Goal: Information Seeking & Learning: Learn about a topic

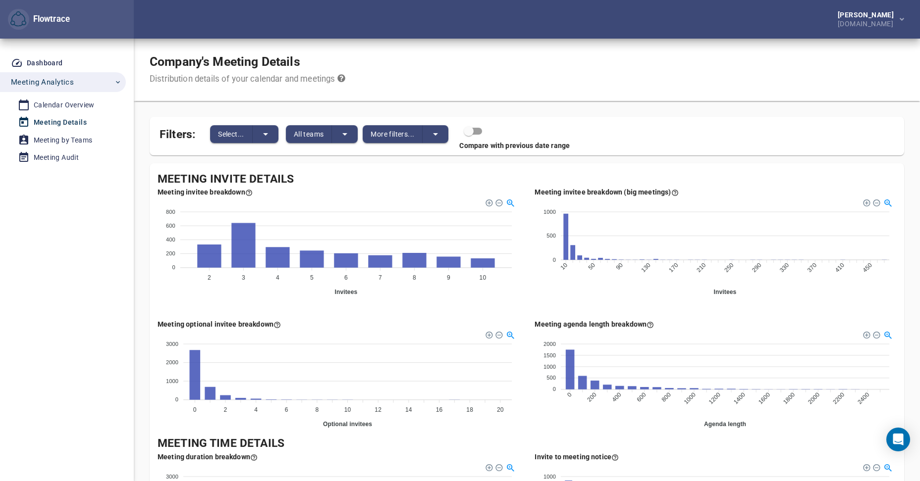
click at [349, 131] on icon "split button" at bounding box center [345, 134] width 12 height 12
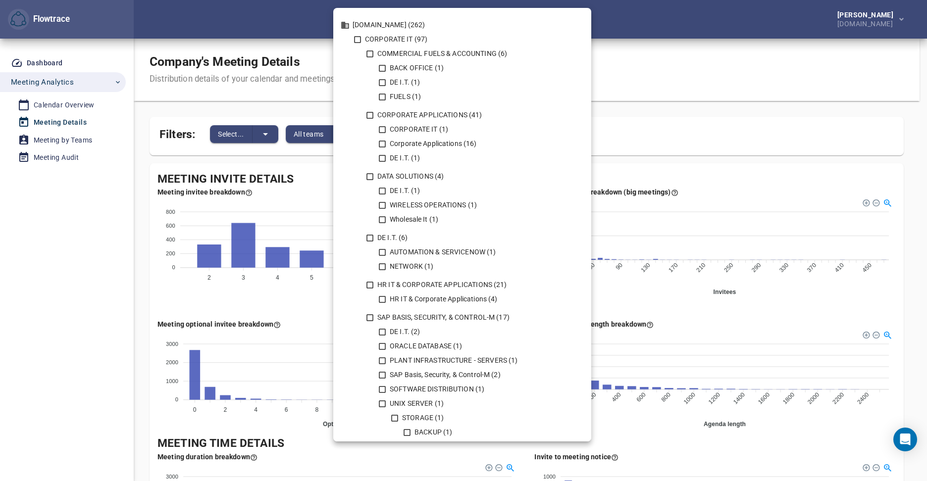
click at [690, 80] on div at bounding box center [463, 240] width 927 height 481
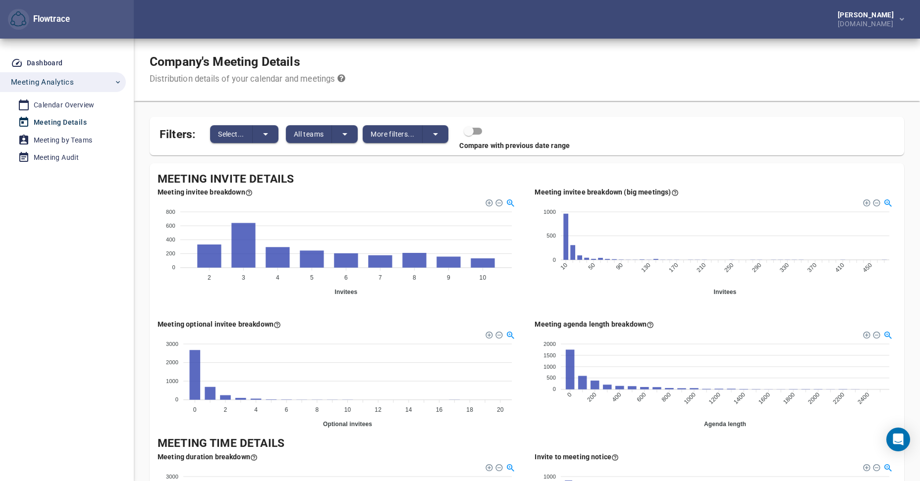
click at [35, 98] on link "Calendar Overview" at bounding box center [59, 105] width 118 height 16
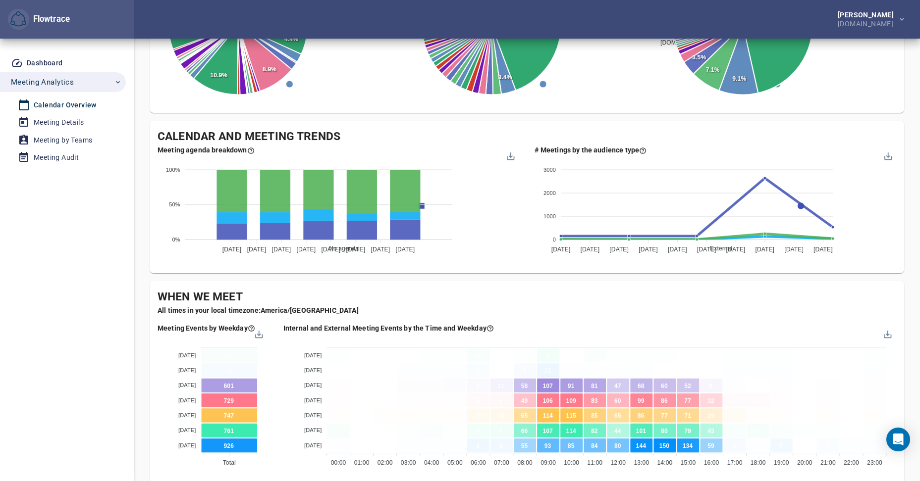
scroll to position [297, 0]
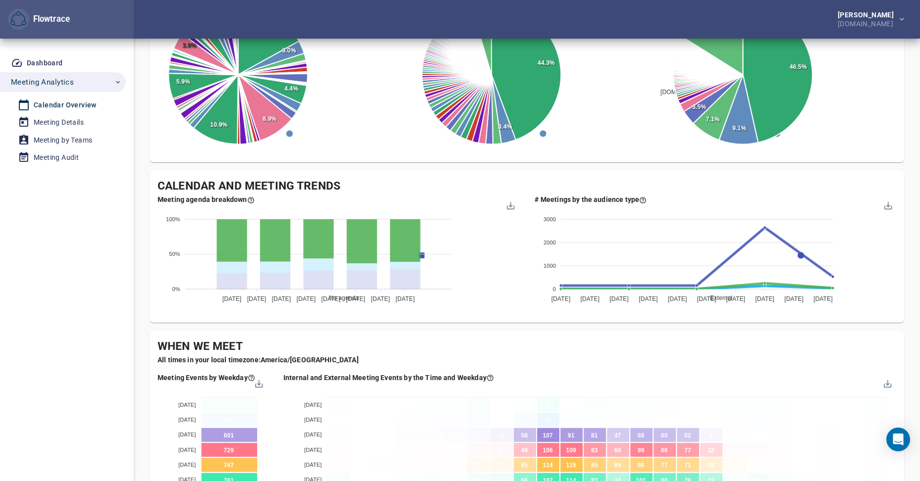
click at [350, 467] on span "Agenda" at bounding box center [335, 470] width 28 height 7
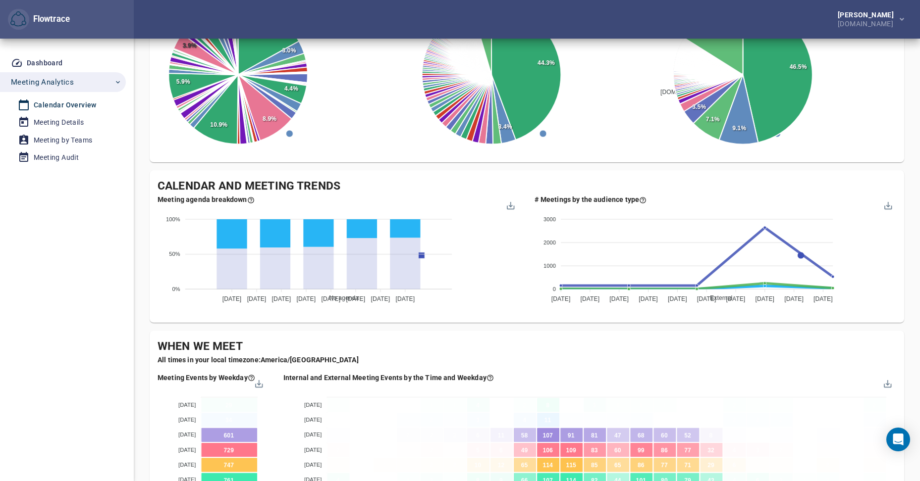
click at [366, 381] on span "Short agenda" at bounding box center [343, 384] width 44 height 7
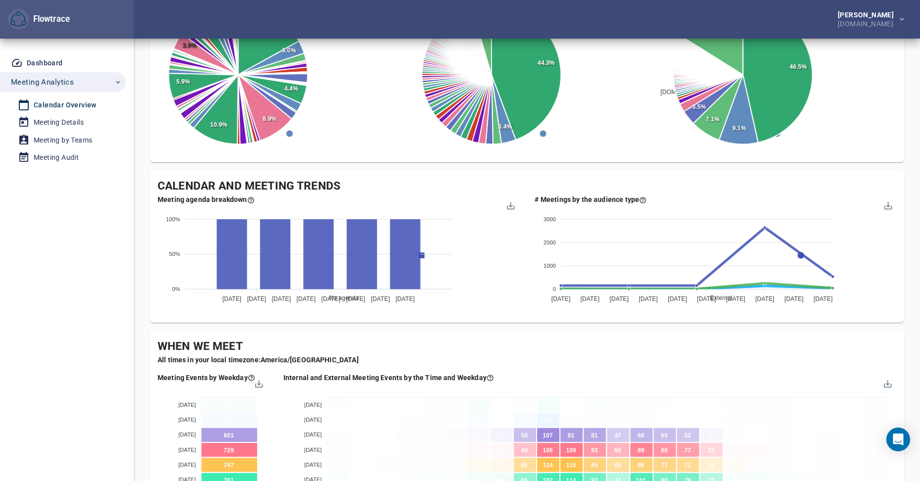
click at [359, 295] on span "No agenda" at bounding box center [339, 298] width 37 height 7
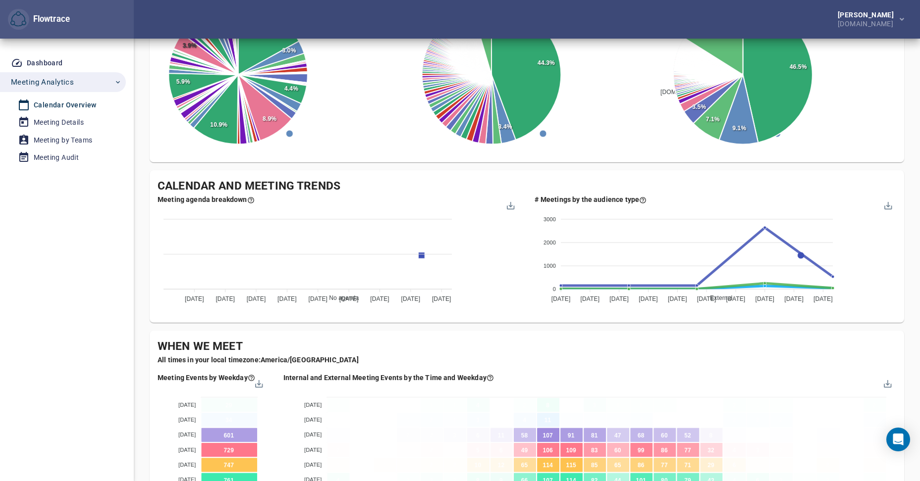
click at [366, 381] on span "Short agenda" at bounding box center [343, 384] width 44 height 7
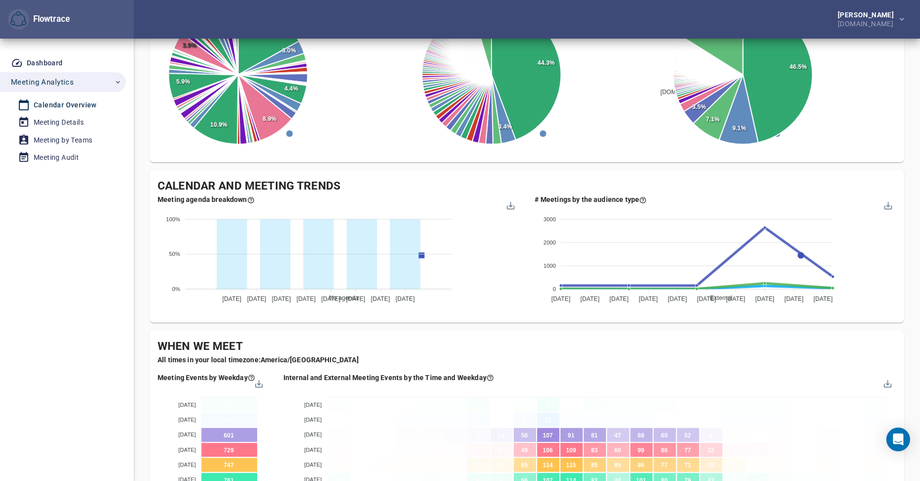
click at [350, 467] on span "Agenda" at bounding box center [335, 470] width 28 height 7
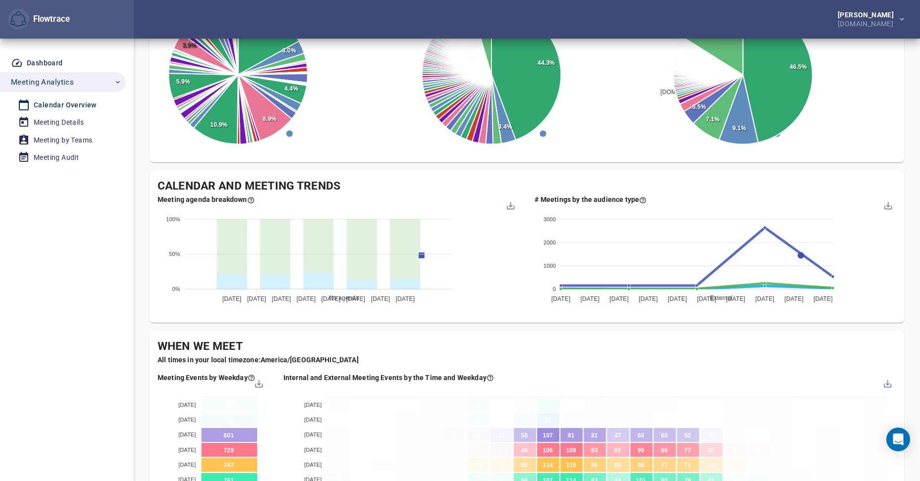
click at [359, 295] on span "No agenda" at bounding box center [339, 298] width 37 height 7
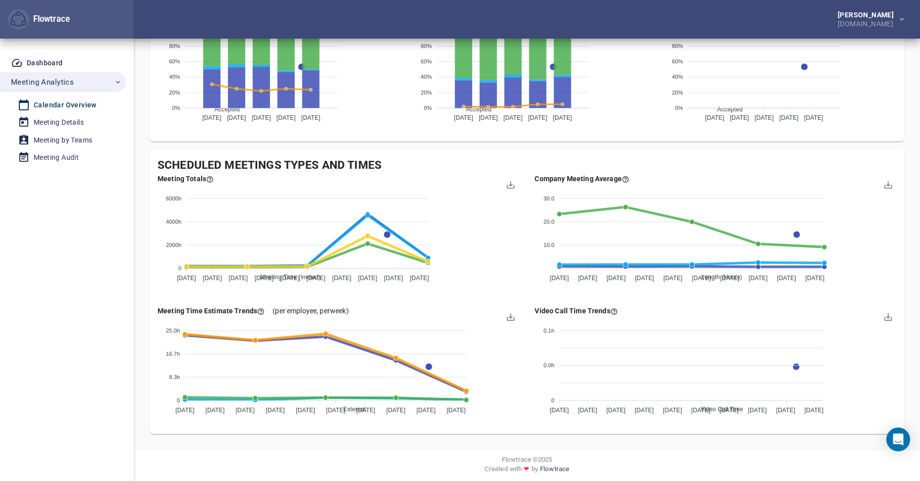
scroll to position [868, 0]
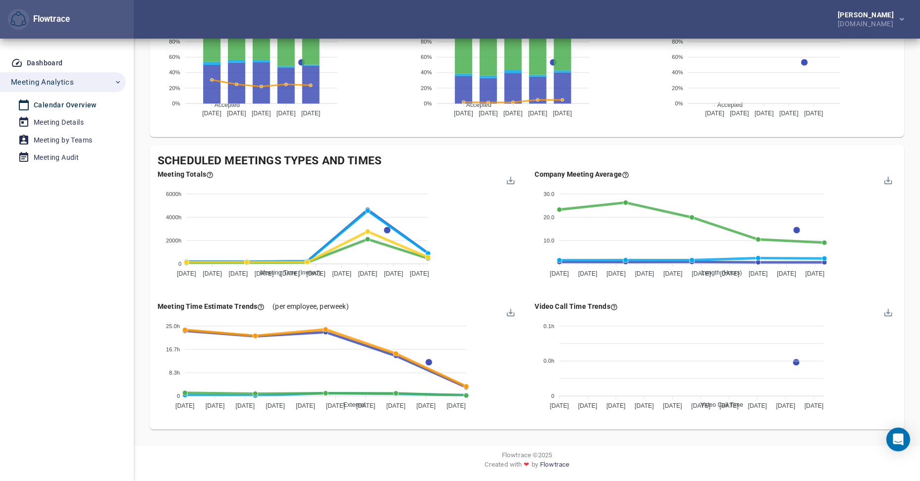
click at [80, 119] on div "Meeting Details" at bounding box center [59, 122] width 50 height 12
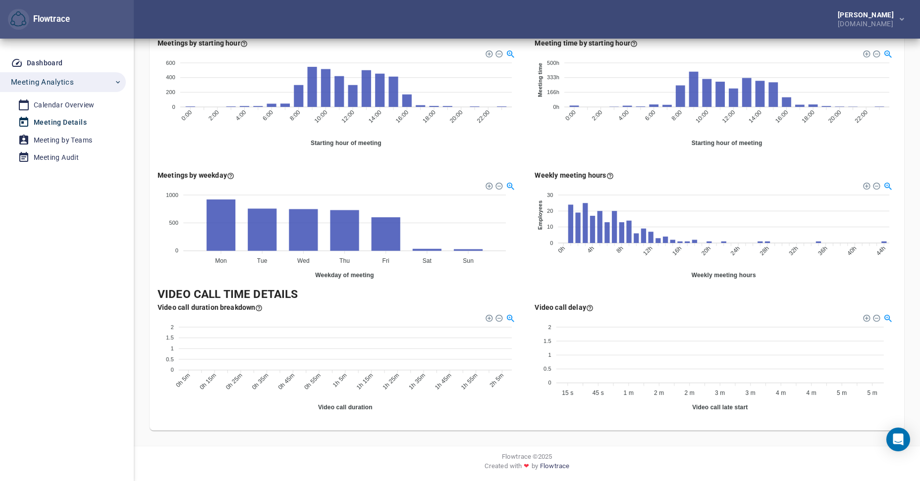
scroll to position [548, 0]
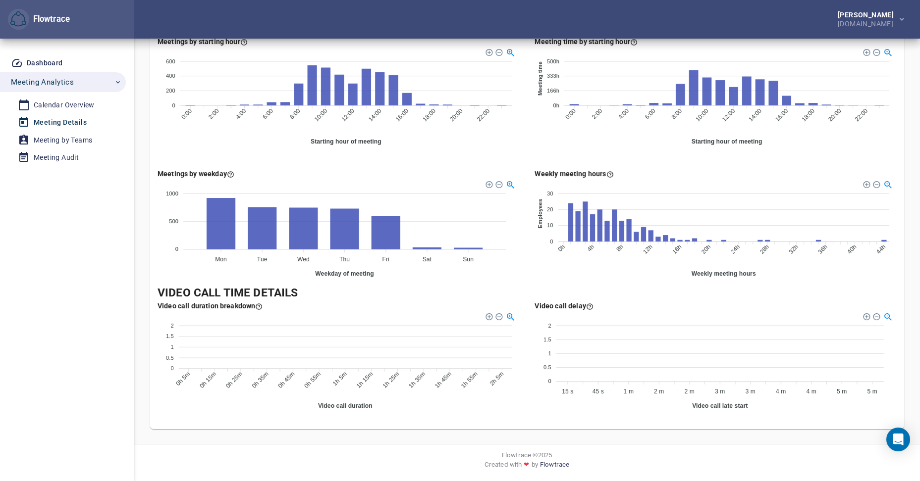
click at [60, 139] on div "Meeting by Teams" at bounding box center [63, 140] width 58 height 12
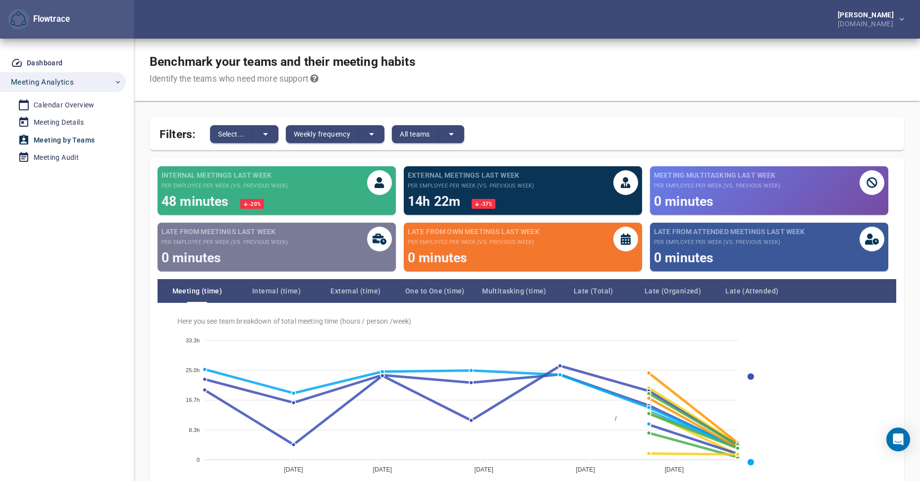
scroll to position [64, 0]
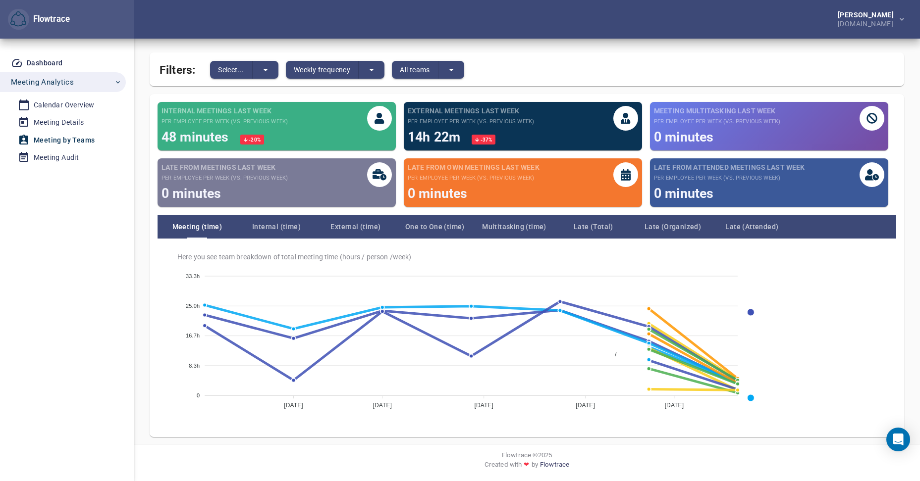
click at [239, 121] on small "per employee per week (vs. previous week)" at bounding box center [224, 122] width 126 height 8
click at [373, 116] on div at bounding box center [379, 118] width 25 height 25
click at [277, 223] on span "Internal (time)" at bounding box center [276, 227] width 79 height 12
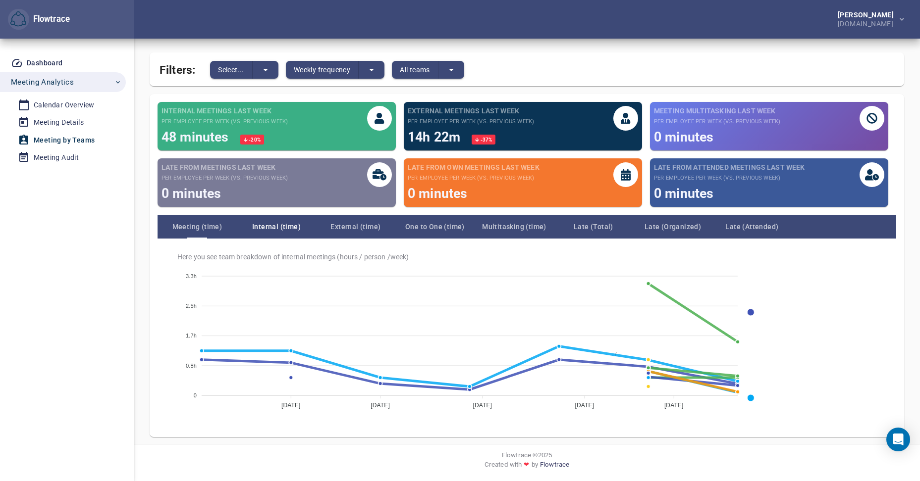
scroll to position [0, 0]
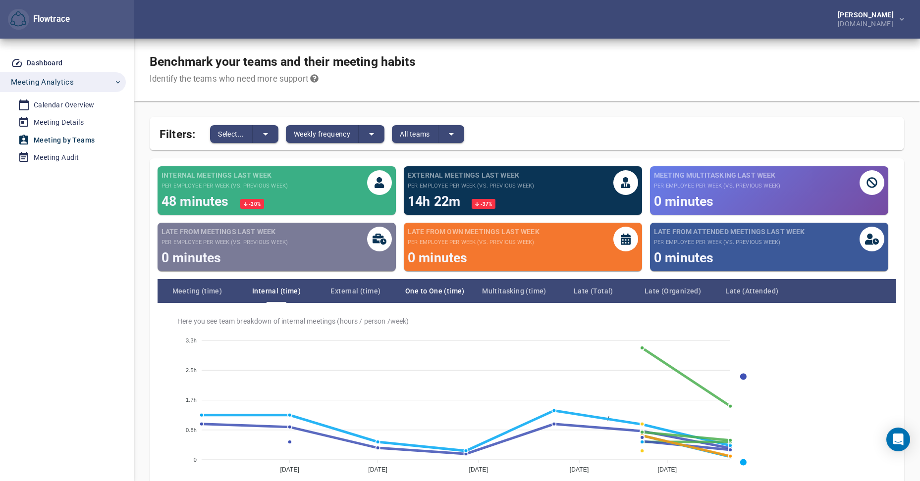
click at [427, 292] on span "One to One (time)" at bounding box center [434, 291] width 79 height 12
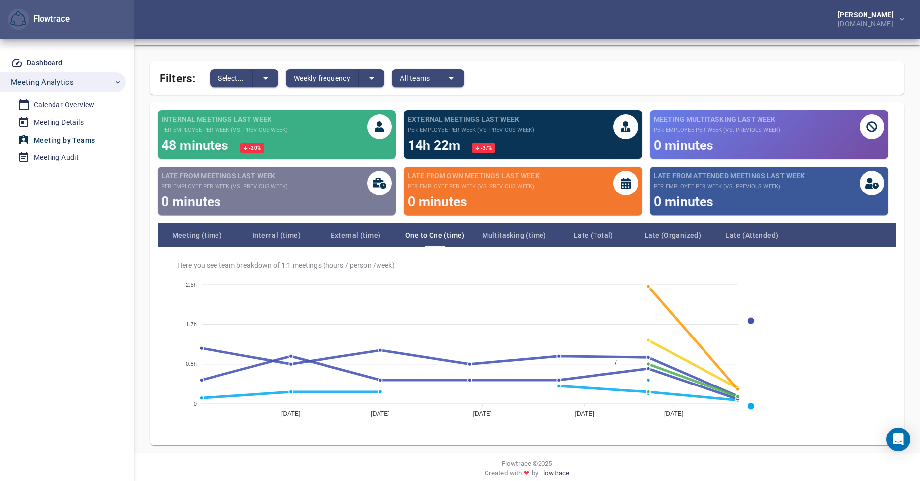
scroll to position [64, 0]
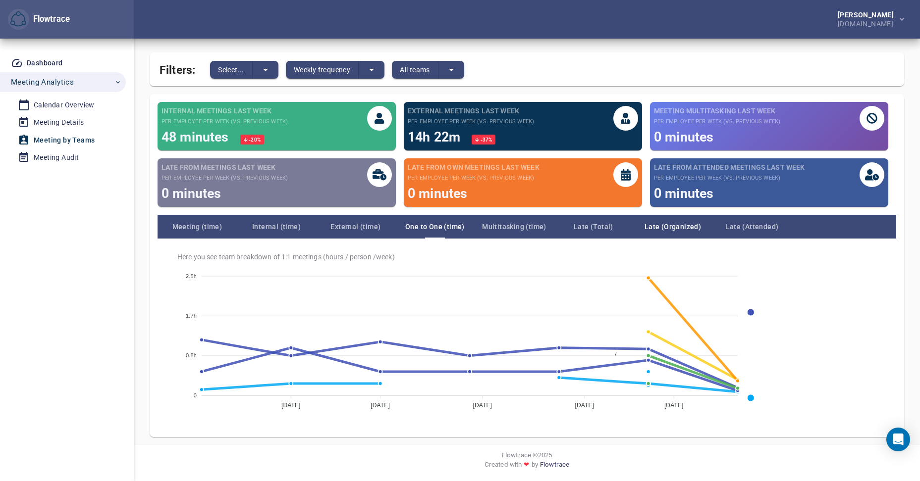
click at [667, 228] on span "Late (Organized)" at bounding box center [672, 227] width 79 height 12
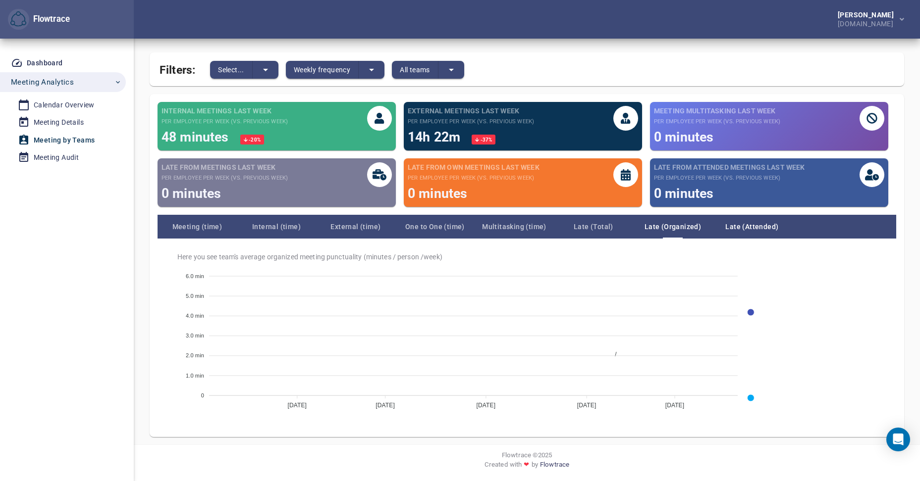
click at [738, 222] on span "Late (Attended)" at bounding box center [751, 227] width 79 height 12
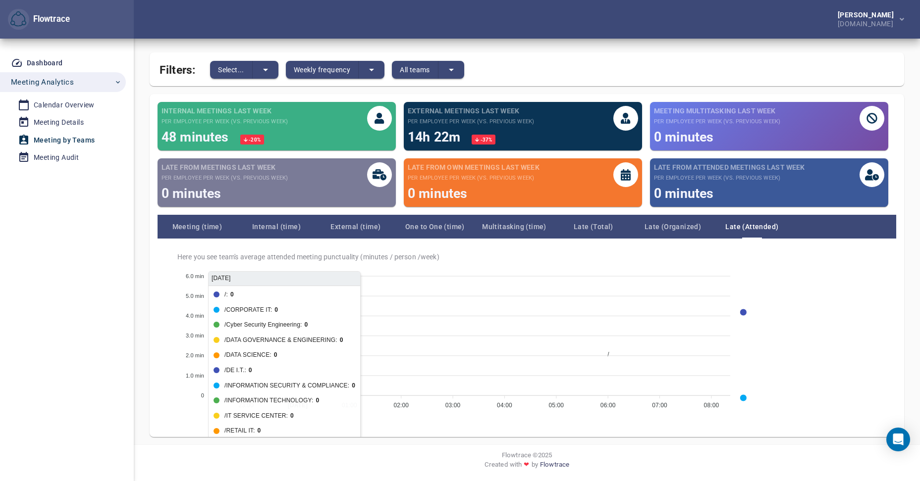
scroll to position [30, 0]
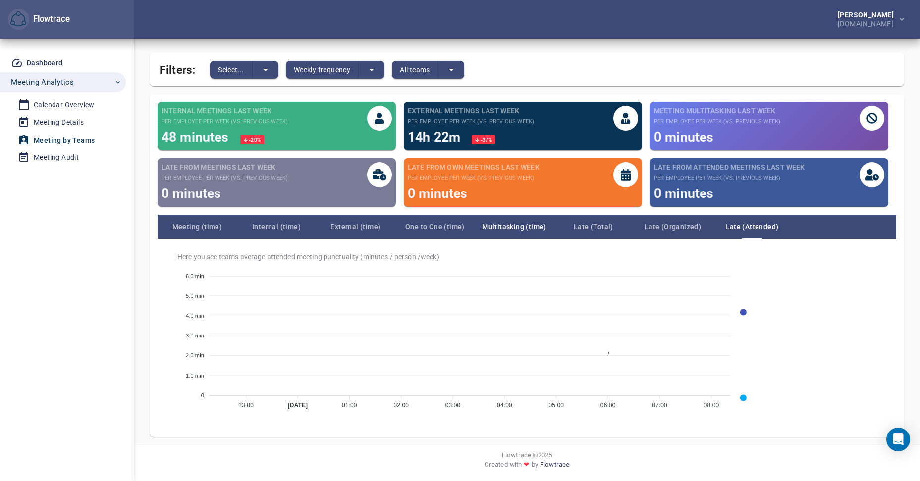
click at [519, 230] on span "Multitasking (time)" at bounding box center [514, 227] width 79 height 12
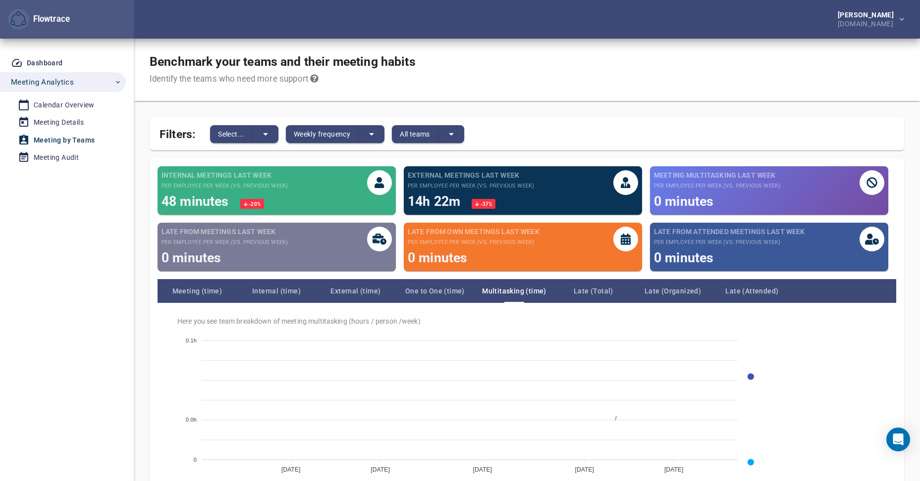
click at [58, 157] on div "Meeting Audit" at bounding box center [56, 158] width 45 height 12
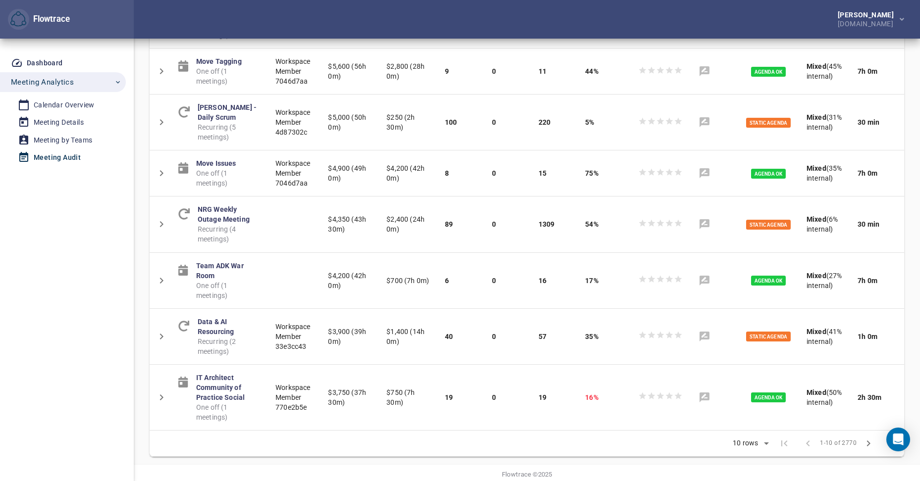
scroll to position [374, 0]
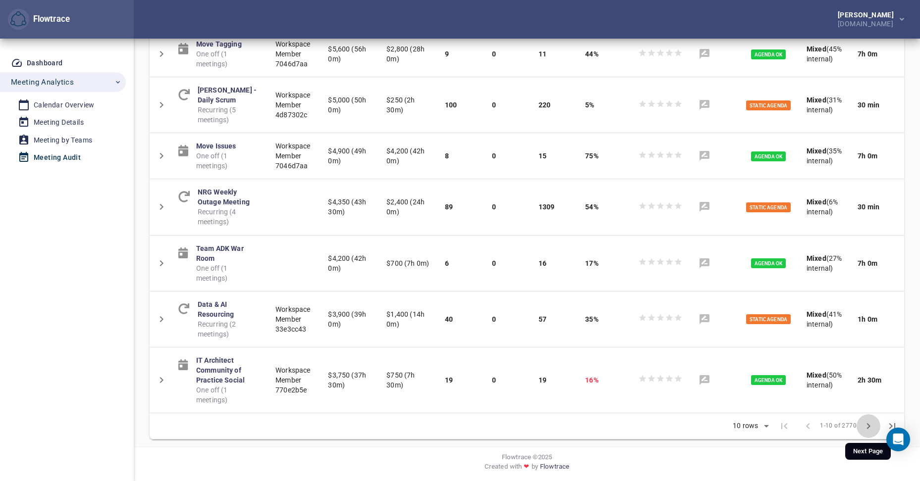
click at [865, 423] on icon "Next Page" at bounding box center [868, 427] width 12 height 12
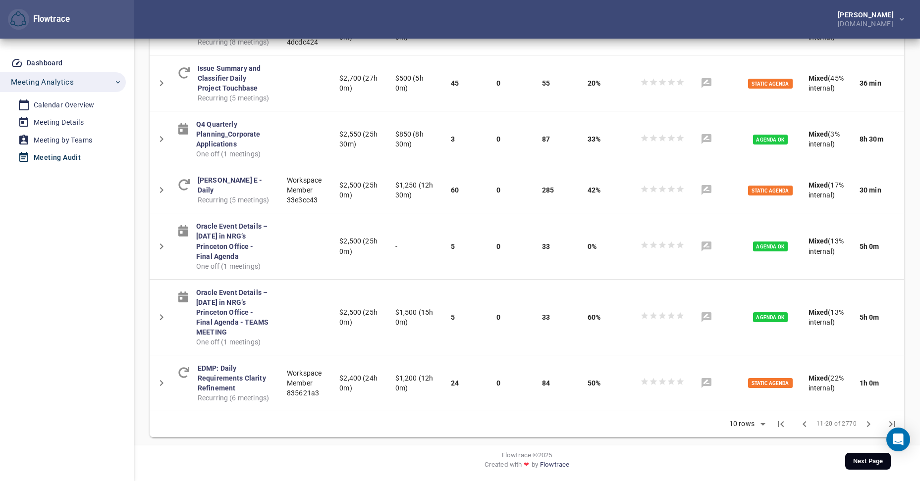
click at [867, 424] on icon "Next Page" at bounding box center [868, 425] width 12 height 12
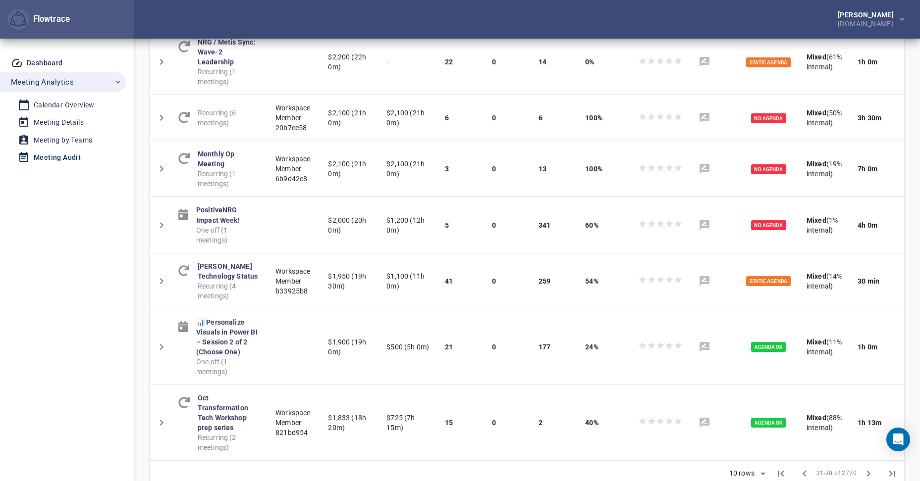
click at [51, 116] on div "Meeting Details" at bounding box center [59, 122] width 50 height 12
